Goal: Task Accomplishment & Management: Use online tool/utility

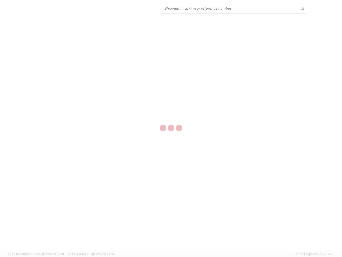
select select "US"
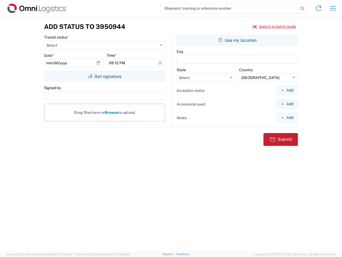
click at [230, 8] on input "search" at bounding box center [229, 8] width 139 height 10
click at [303, 9] on icon at bounding box center [302, 8] width 7 height 7
click at [319, 8] on icon at bounding box center [318, 8] width 9 height 9
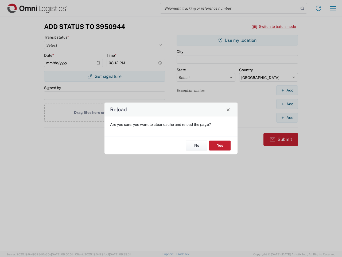
click at [333, 8] on div "Reload Are you sure, you want to clear cache and reload the page? No Yes" at bounding box center [171, 128] width 342 height 257
click at [275, 26] on div "Reload Are you sure, you want to clear cache and reload the page? No Yes" at bounding box center [171, 128] width 342 height 257
click at [105, 76] on div "Reload Are you sure, you want to clear cache and reload the page? No Yes" at bounding box center [171, 128] width 342 height 257
click at [237, 40] on div "Reload Are you sure, you want to clear cache and reload the page? No Yes" at bounding box center [171, 128] width 342 height 257
click at [287, 90] on div "Reload Are you sure, you want to clear cache and reload the page? No Yes" at bounding box center [171, 128] width 342 height 257
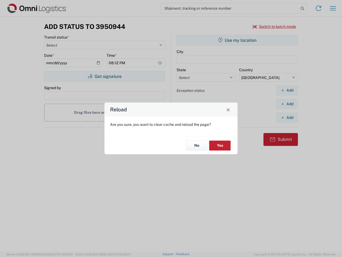
click at [287, 104] on div "Reload Are you sure, you want to clear cache and reload the page? No Yes" at bounding box center [171, 128] width 342 height 257
click at [287, 117] on div "Reload Are you sure, you want to clear cache and reload the page? No Yes" at bounding box center [171, 128] width 342 height 257
